Goal: Download file/media

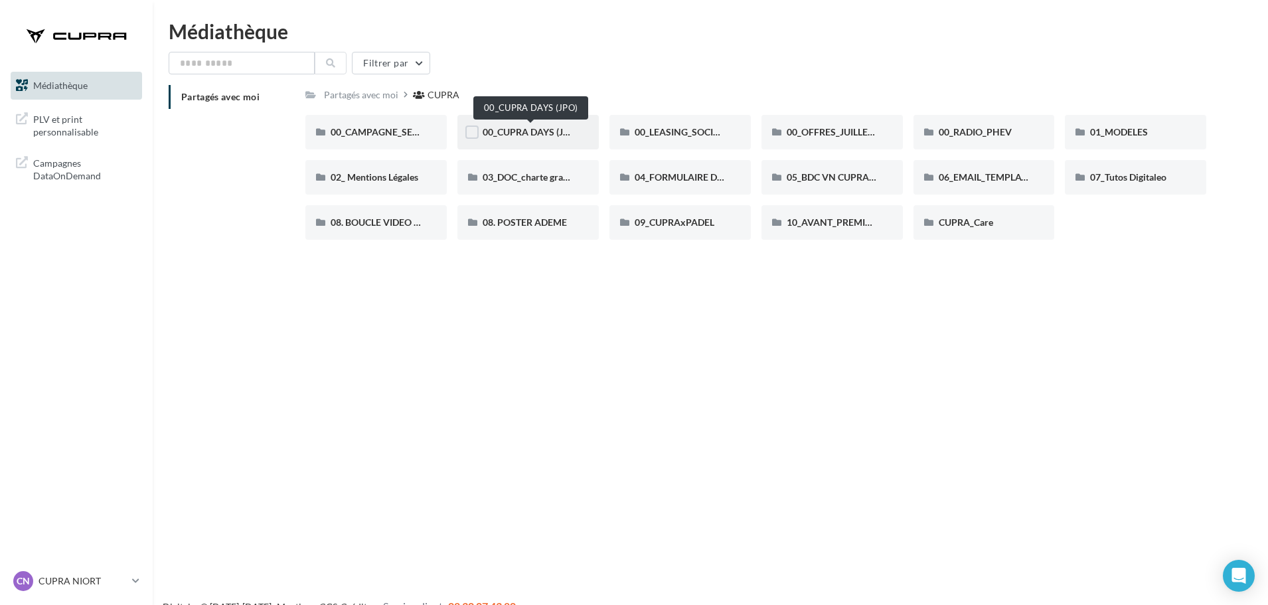
click at [507, 135] on span "00_CUPRA DAYS (JPO)" at bounding box center [531, 131] width 96 height 11
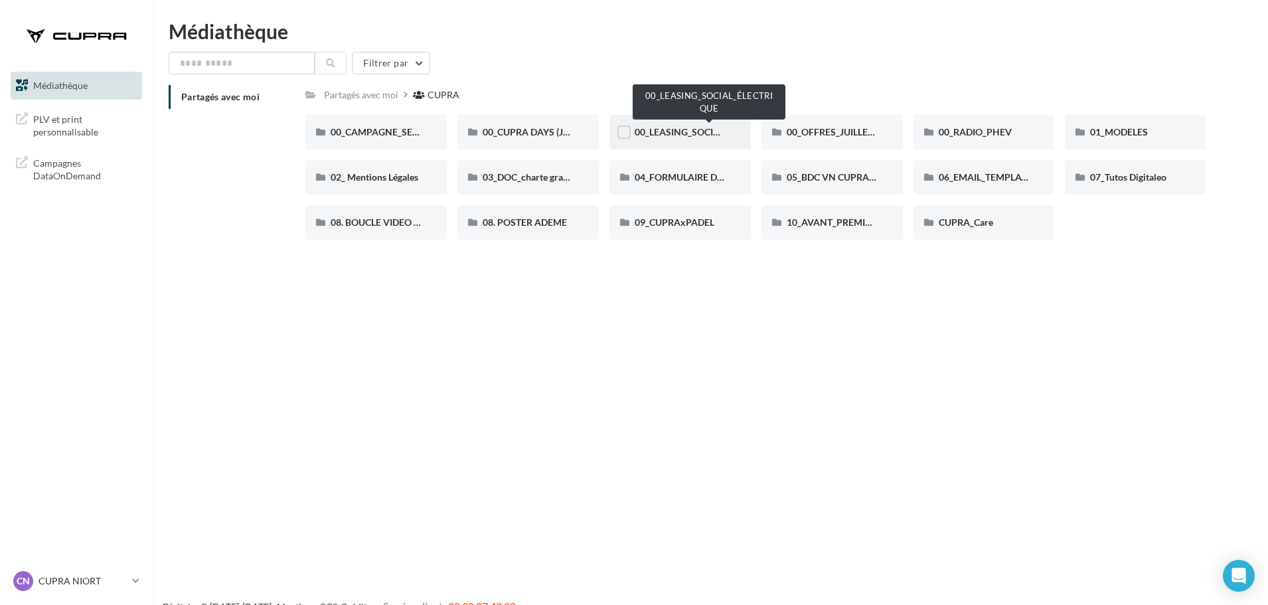
click at [641, 128] on span "00_LEASING_SOCIAL_ÉLECTRIQUE" at bounding box center [709, 131] width 148 height 11
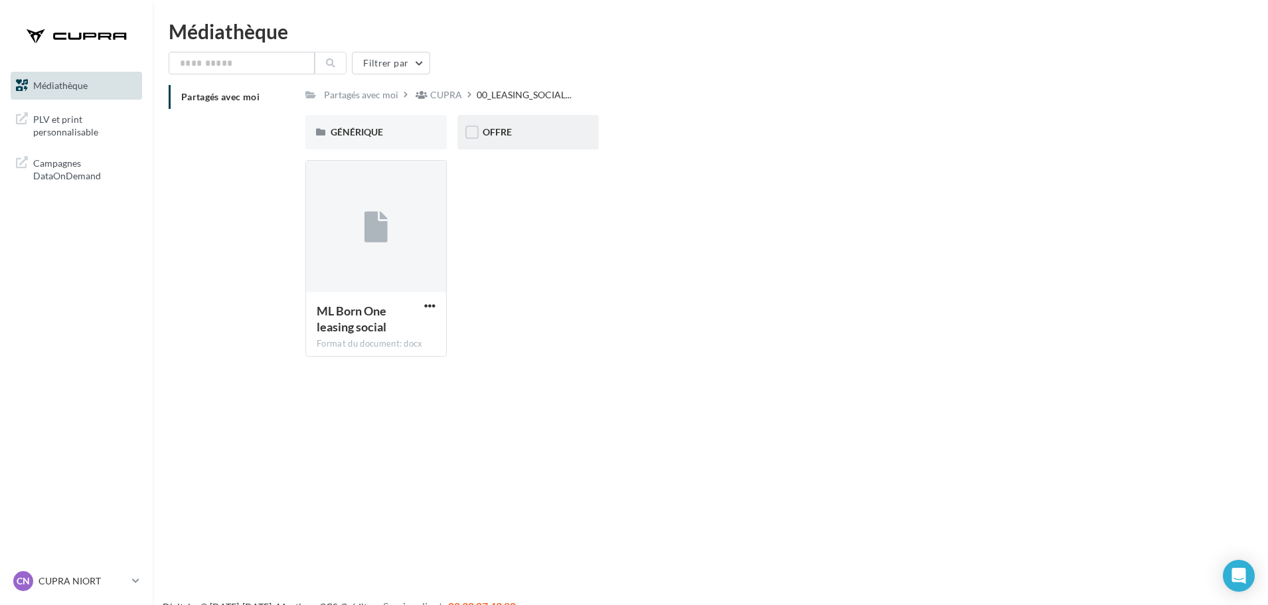
click at [485, 129] on span "OFFRE" at bounding box center [497, 131] width 29 height 11
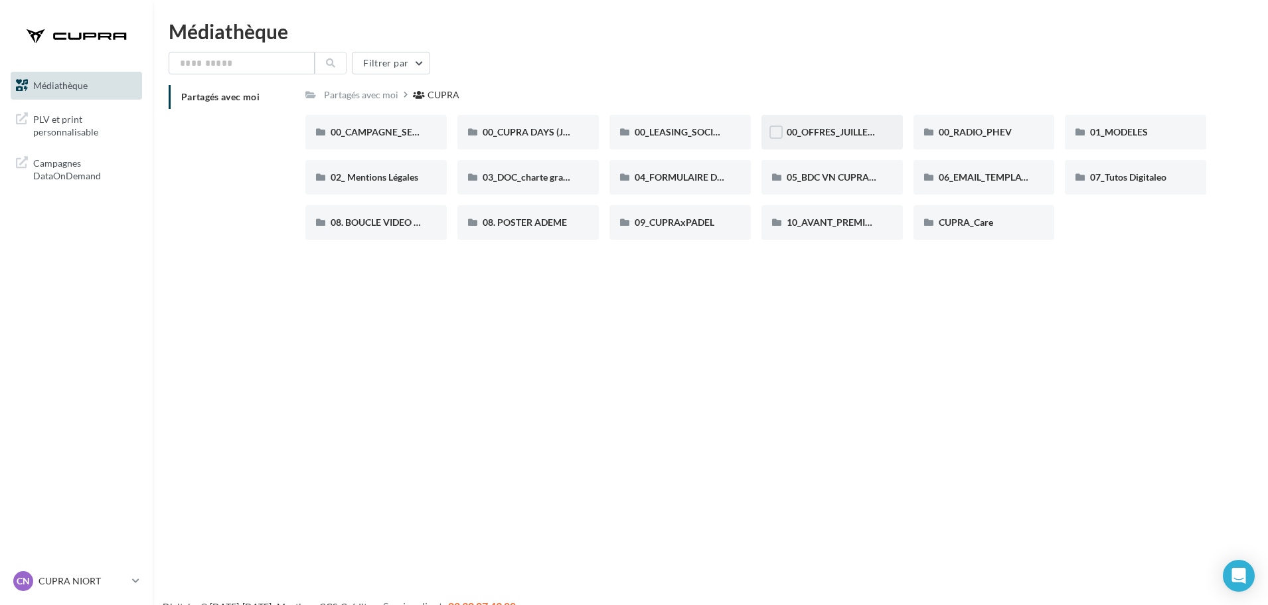
click at [836, 128] on span "00_OFFRES_JUILLET AOÛT" at bounding box center [844, 131] width 114 height 11
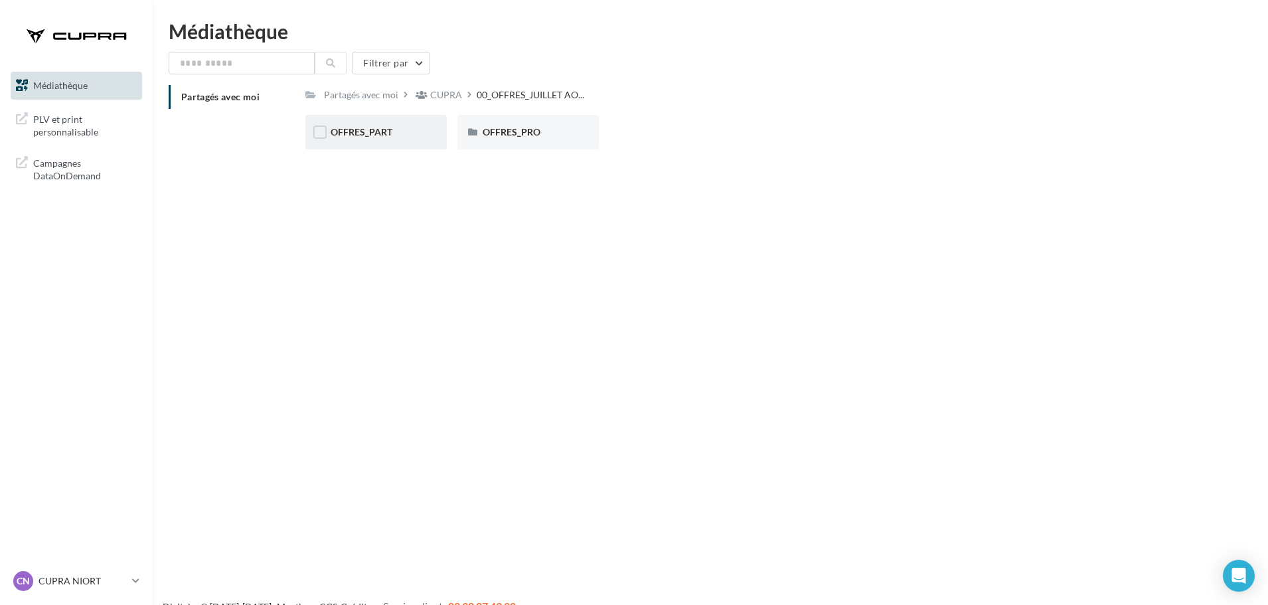
click at [388, 133] on span "OFFRES_PART" at bounding box center [362, 131] width 62 height 11
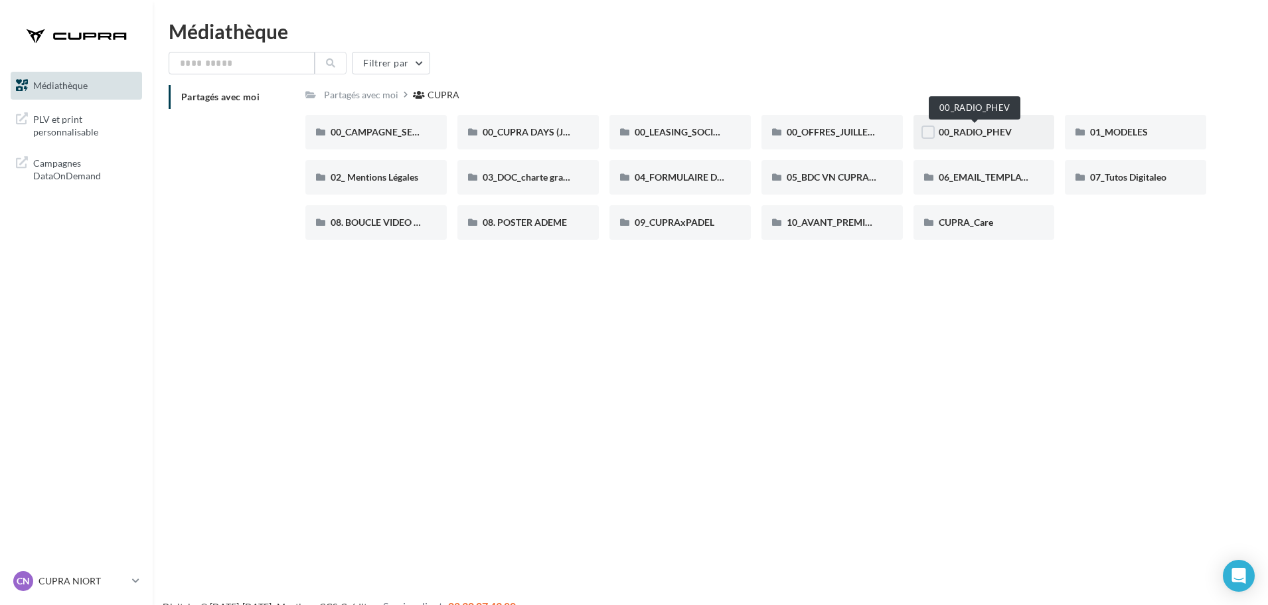
click at [963, 127] on span "00_RADIO_PHEV" at bounding box center [975, 131] width 73 height 11
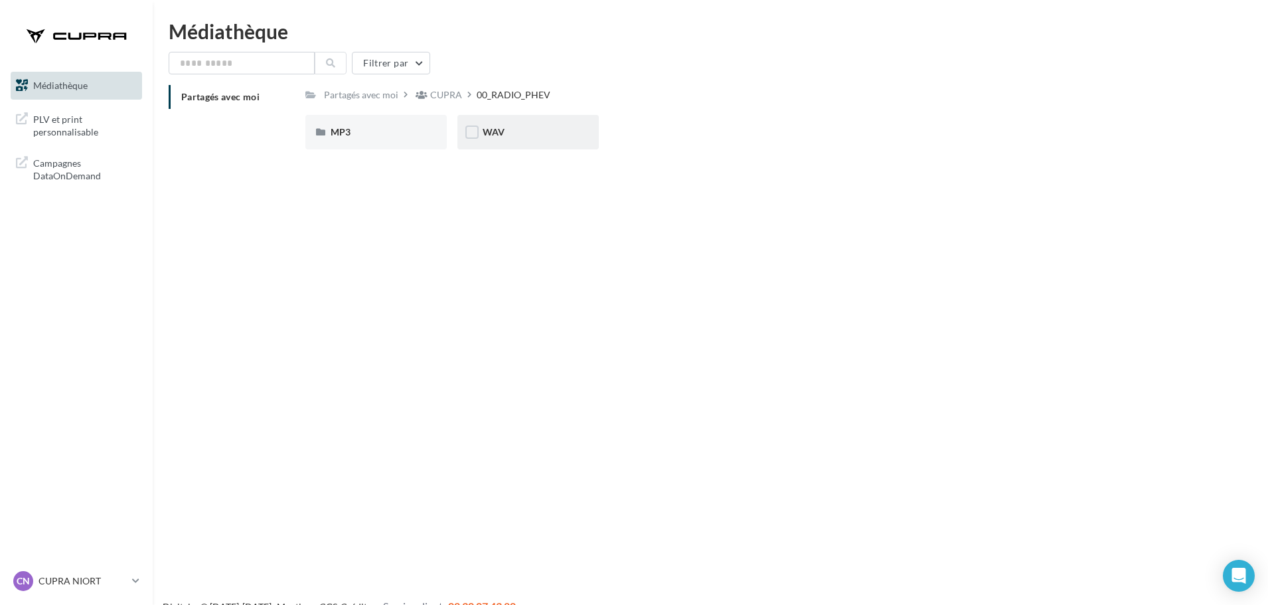
click at [491, 144] on div "WAV" at bounding box center [528, 132] width 141 height 35
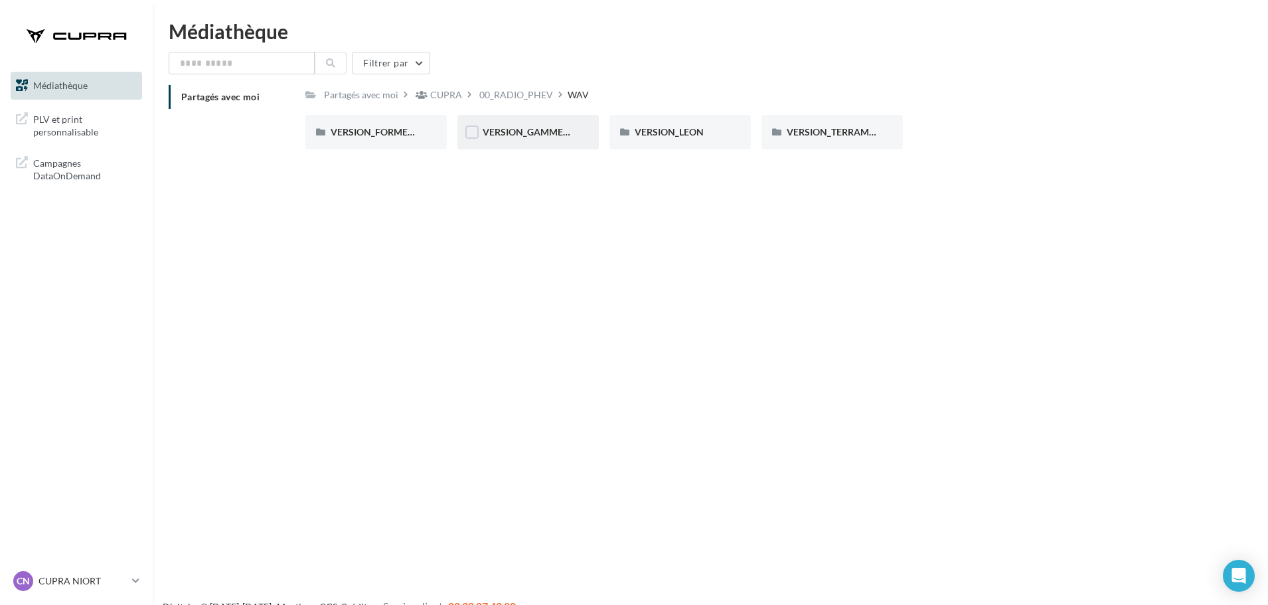
click at [507, 131] on span "VERSION_GAMME_PHEV" at bounding box center [538, 131] width 110 height 11
click at [393, 126] on span "VERSION_FORMENTOR" at bounding box center [382, 131] width 102 height 11
click at [390, 133] on div "MP3" at bounding box center [376, 132] width 91 height 13
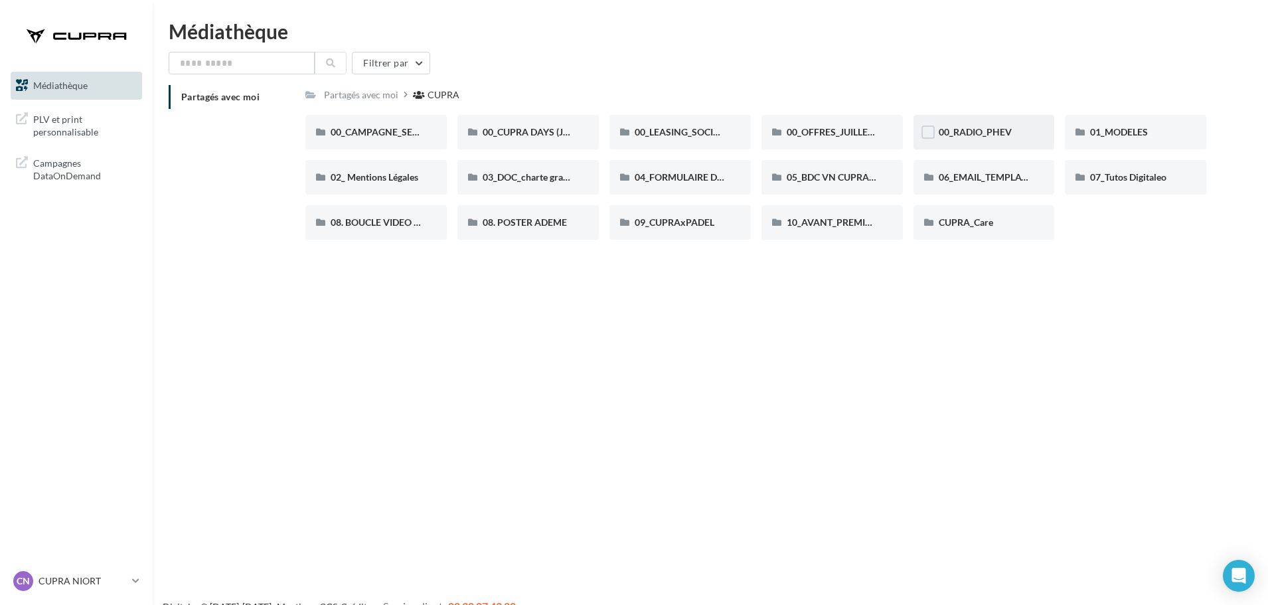
click at [1023, 130] on div "00_RADIO_PHEV" at bounding box center [984, 132] width 91 height 13
click at [1120, 115] on div "Partagés avec moi CUPRA C Partagé par [PERSON_NAME] 00_CAMPAGNE_SEPTEMBRE 00_CA…" at bounding box center [755, 167] width 901 height 165
click at [1121, 129] on span "01_MODELES" at bounding box center [1119, 131] width 58 height 11
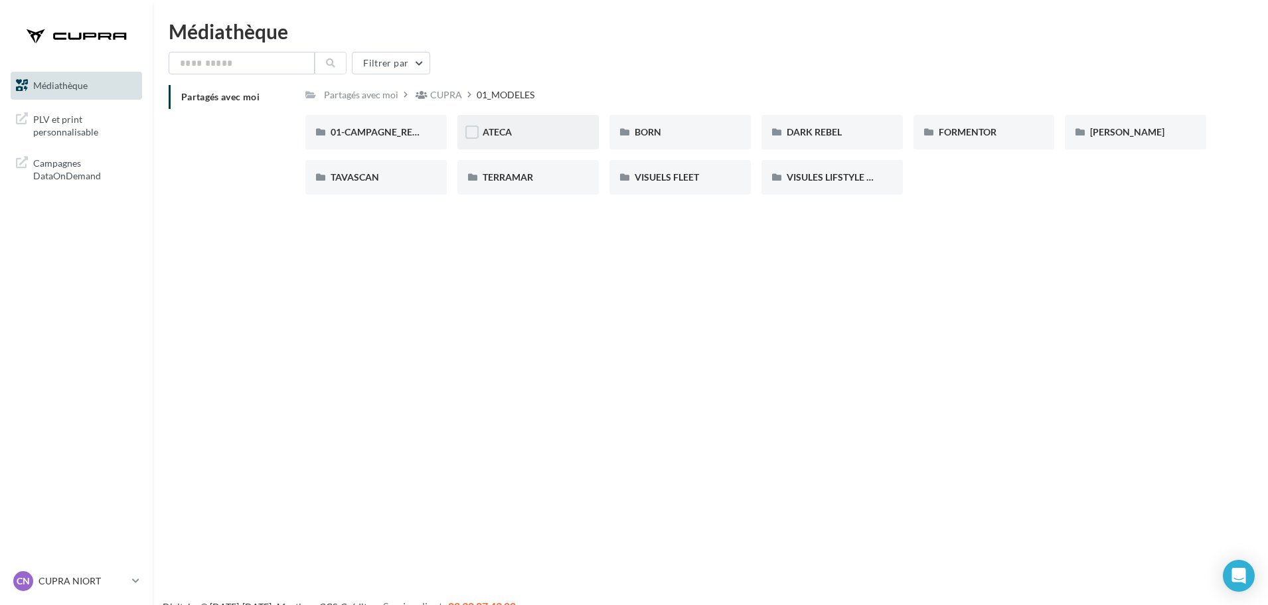
click at [547, 133] on div "ATECA" at bounding box center [528, 132] width 91 height 13
click at [736, 138] on div "BORN" at bounding box center [680, 132] width 141 height 35
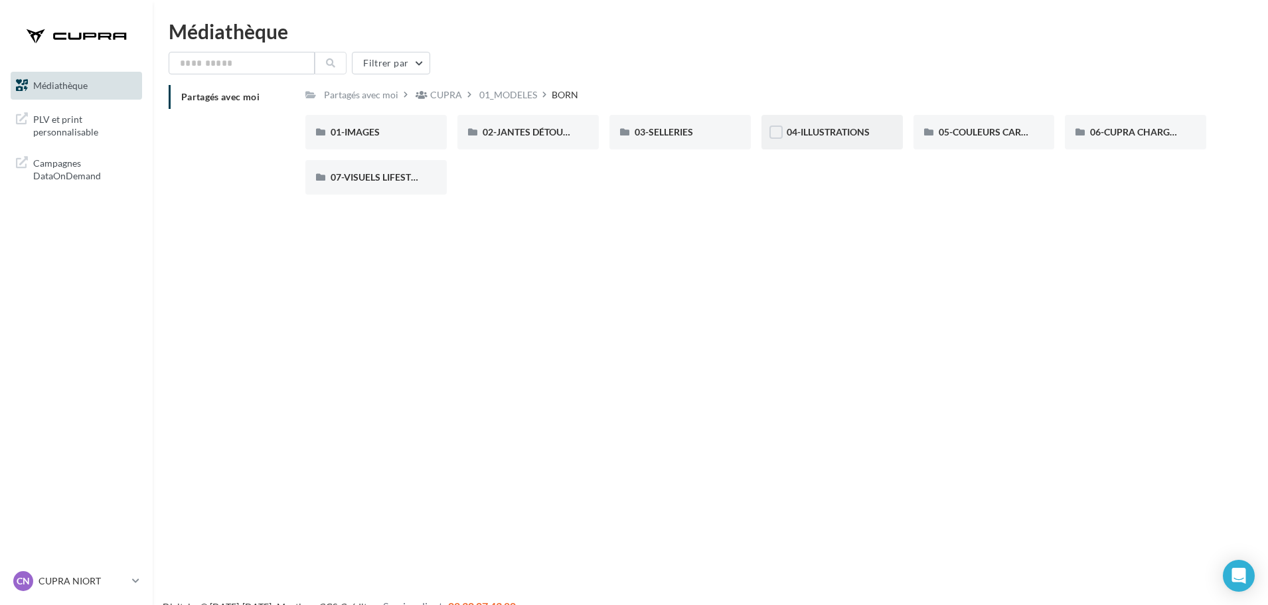
click at [860, 134] on span "04-ILLUSTRATIONS" at bounding box center [828, 131] width 83 height 11
click at [497, 100] on div "01_MODELES" at bounding box center [508, 94] width 58 height 13
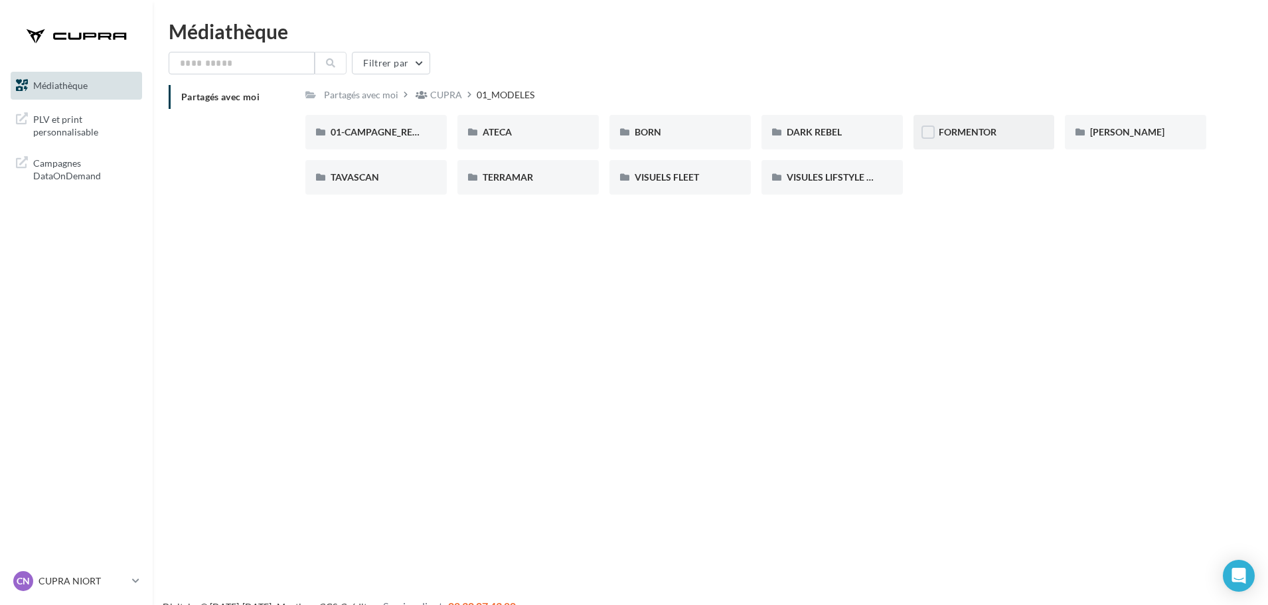
click at [998, 144] on div "FORMENTOR" at bounding box center [984, 132] width 141 height 35
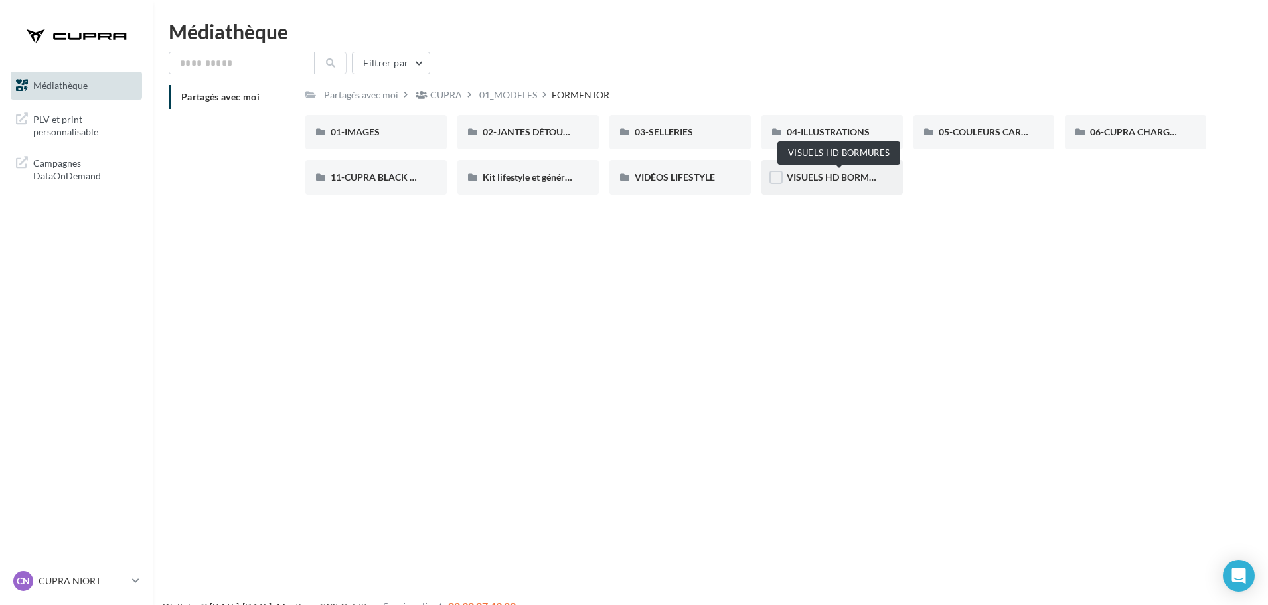
click at [869, 173] on span "VISUELS HD BORMURES" at bounding box center [840, 176] width 106 height 11
click at [377, 185] on div "11-CUPRA BLACK EDITIONS" at bounding box center [375, 177] width 141 height 35
click at [842, 141] on div "04-ILLUSTRATIONS" at bounding box center [832, 132] width 141 height 35
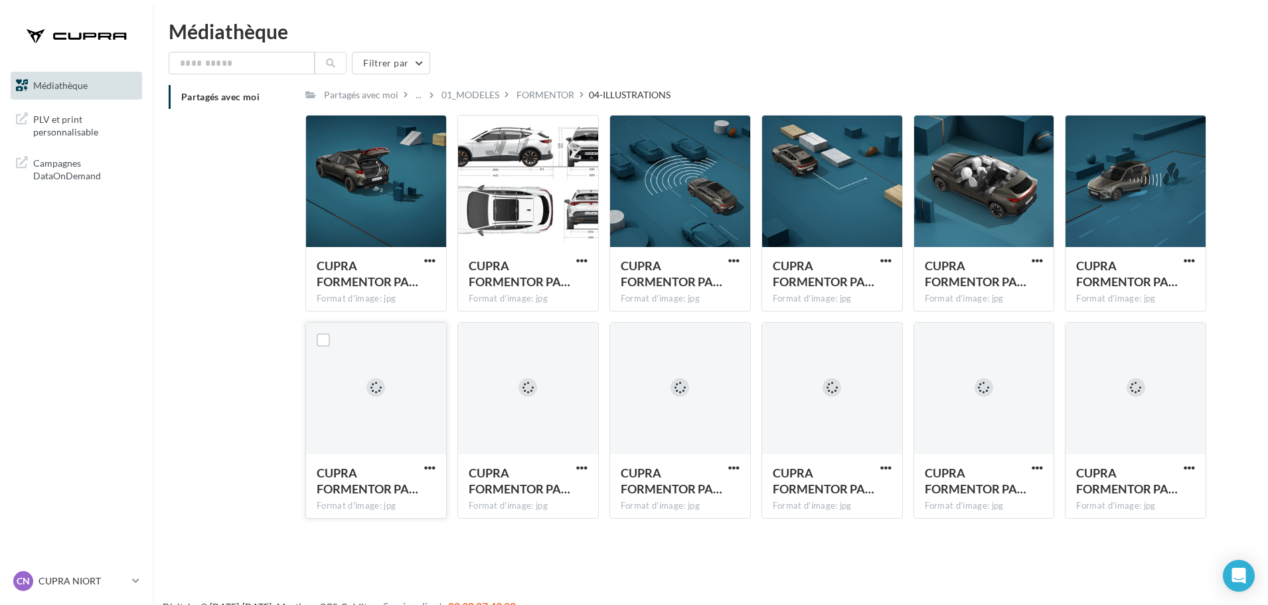
click at [336, 400] on div at bounding box center [376, 389] width 140 height 133
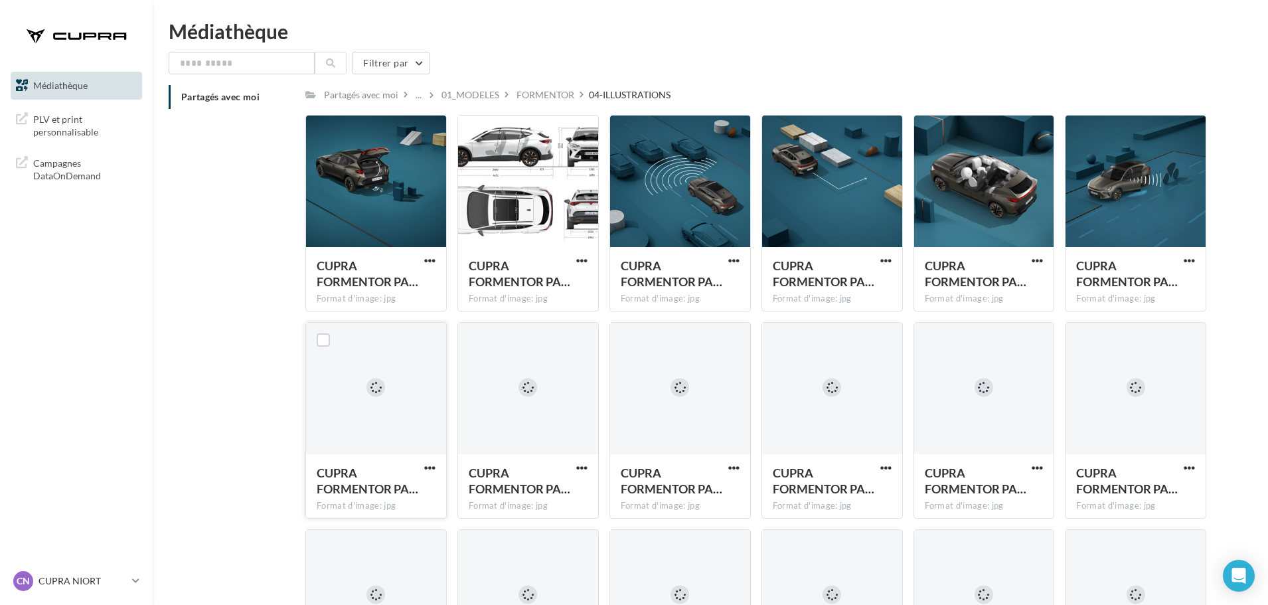
click at [381, 420] on div at bounding box center [376, 389] width 140 height 133
click at [431, 468] on span "button" at bounding box center [429, 467] width 11 height 11
click at [383, 494] on button "Télécharger" at bounding box center [371, 494] width 133 height 35
click at [521, 496] on span "CUPRA FORMENTOR PA…" at bounding box center [520, 480] width 102 height 31
click at [785, 487] on span "CUPRA FORMENTOR PA…" at bounding box center [824, 480] width 102 height 31
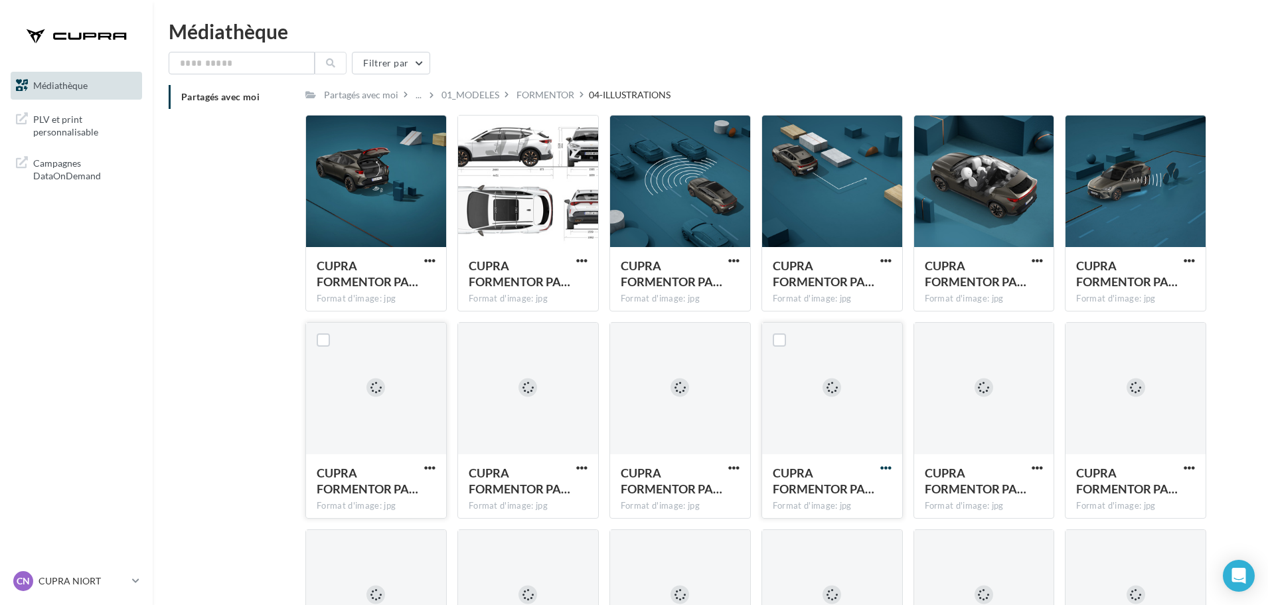
click at [886, 471] on span "button" at bounding box center [886, 467] width 11 height 11
click at [820, 502] on button "Télécharger" at bounding box center [828, 494] width 133 height 35
click at [95, 584] on p "CUPRA NIORT" at bounding box center [83, 580] width 88 height 13
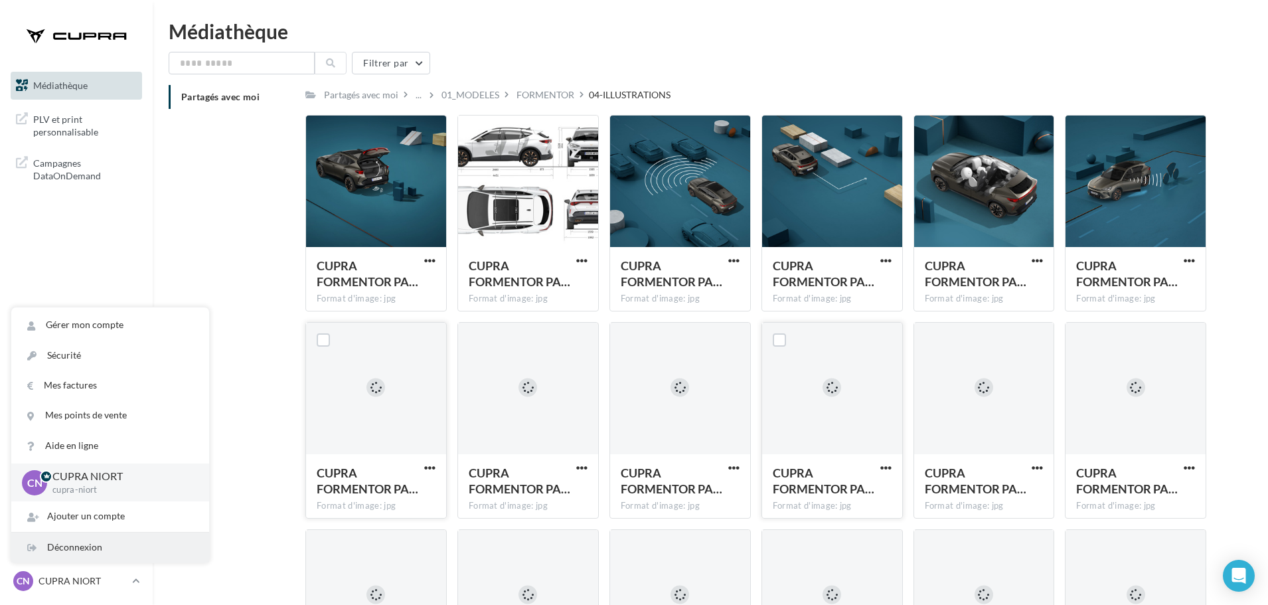
click at [92, 541] on div "Déconnexion" at bounding box center [110, 548] width 198 height 30
